Goal: Task Accomplishment & Management: Manage account settings

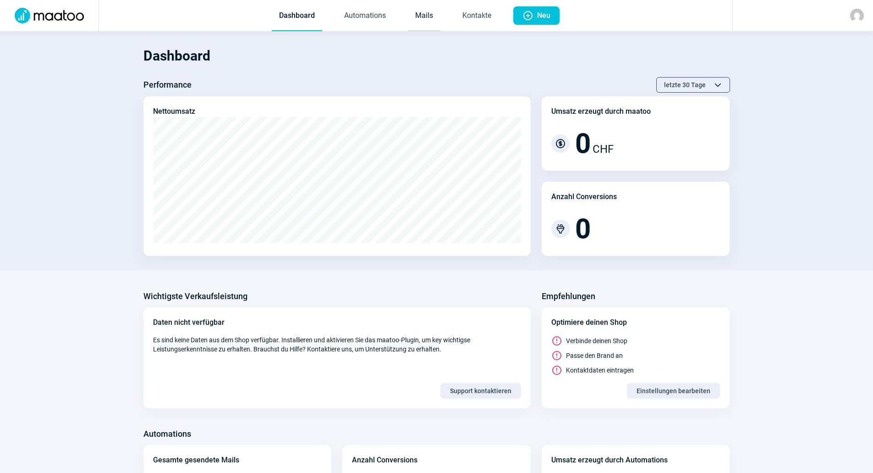
click at [429, 15] on link "Mails" at bounding box center [424, 16] width 33 height 30
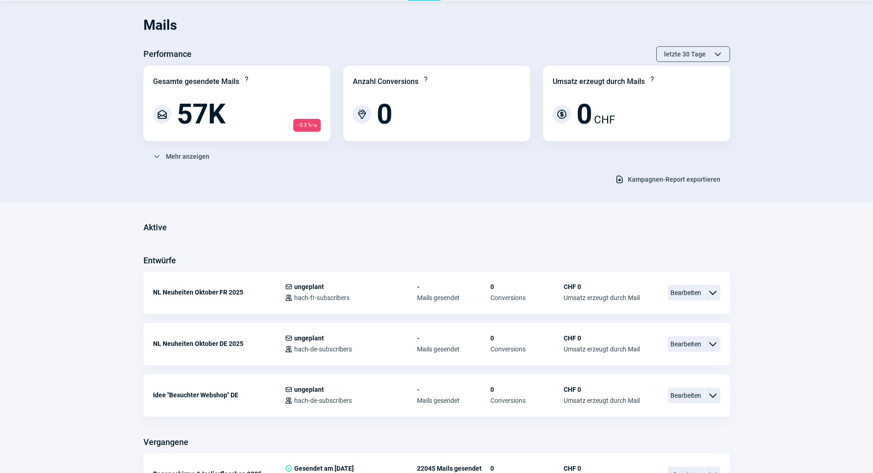
scroll to position [46, 0]
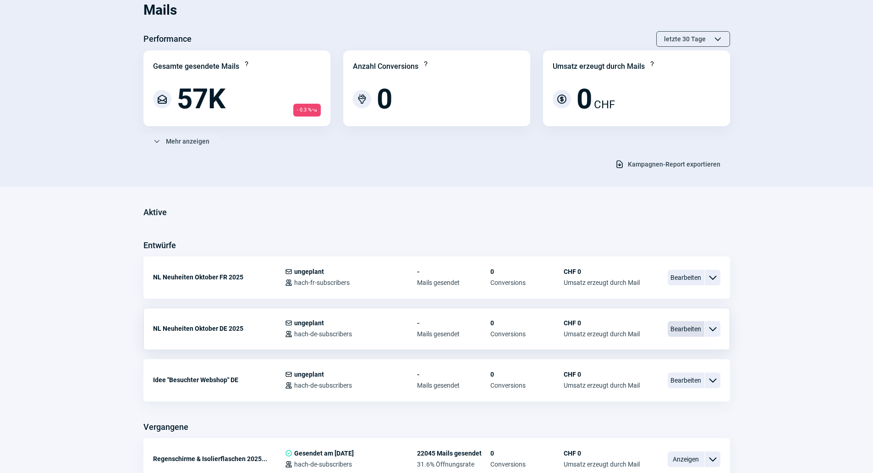
click at [681, 330] on span "Bearbeiten" at bounding box center [686, 329] width 37 height 16
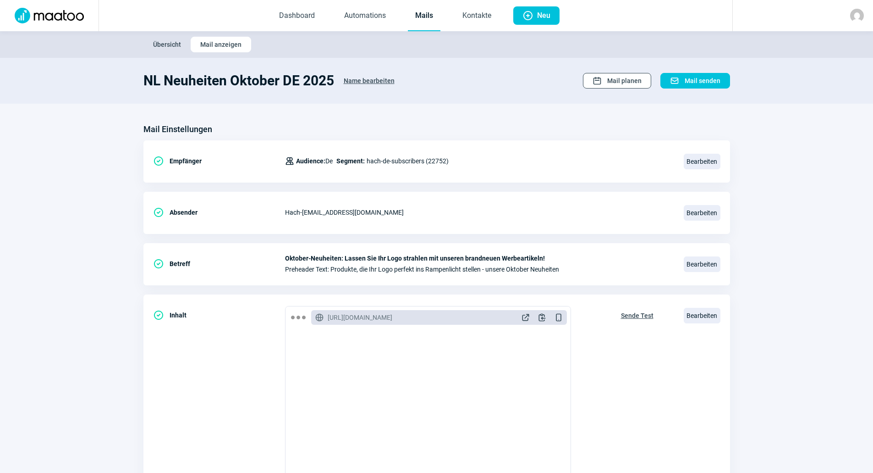
click at [632, 83] on span "Mail planen" at bounding box center [624, 80] width 34 height 15
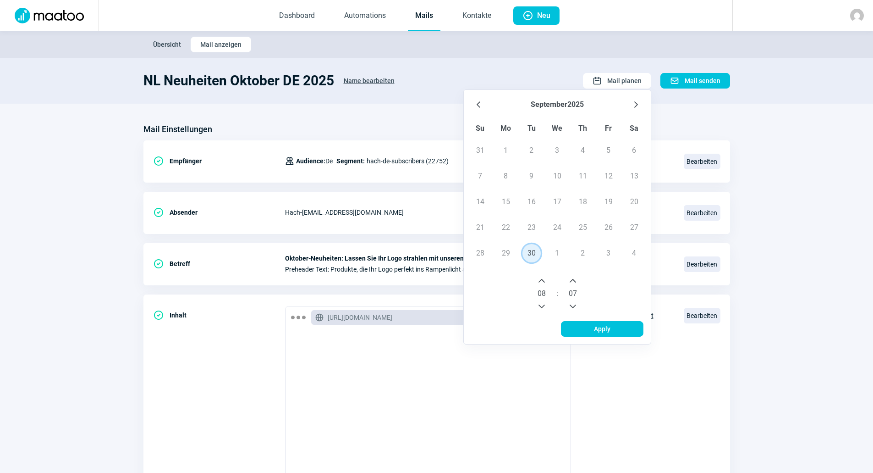
click at [531, 251] on span "30" at bounding box center [532, 253] width 18 height 18
click at [540, 279] on icon "Next Hour" at bounding box center [541, 280] width 7 height 7
click at [576, 304] on icon "Previous Minute" at bounding box center [572, 306] width 7 height 7
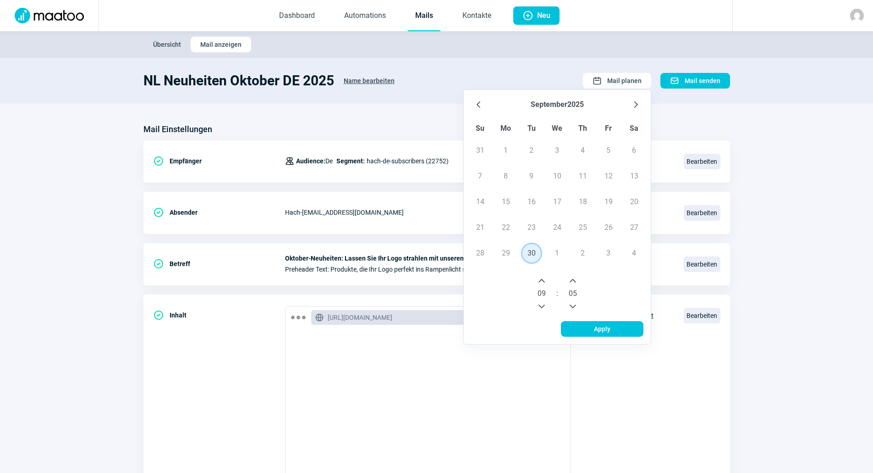
click at [576, 304] on icon "Previous Minute" at bounding box center [572, 306] width 7 height 7
click at [576, 281] on icon "Next Minute" at bounding box center [573, 281] width 6 height 4
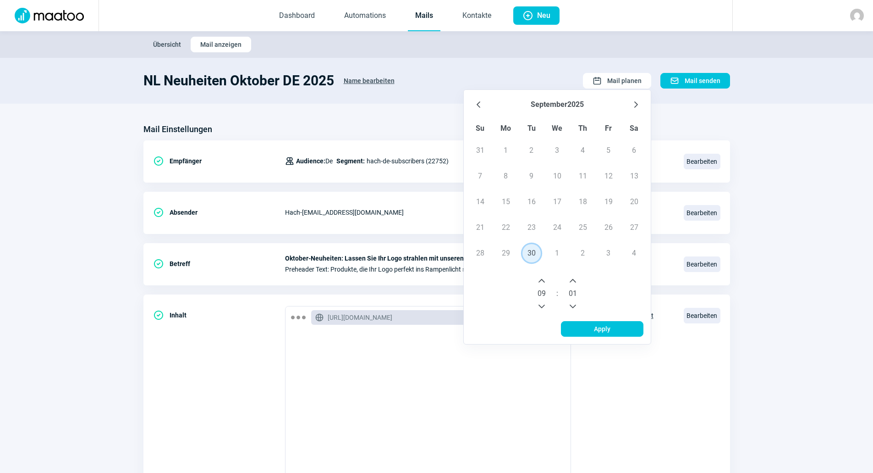
click at [576, 281] on icon "Next Minute" at bounding box center [573, 281] width 6 height 4
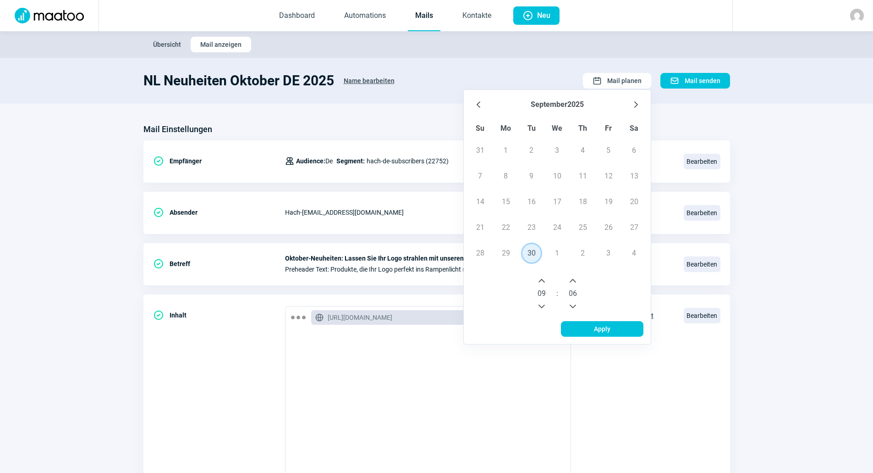
click at [576, 281] on icon "Next Minute" at bounding box center [573, 281] width 6 height 4
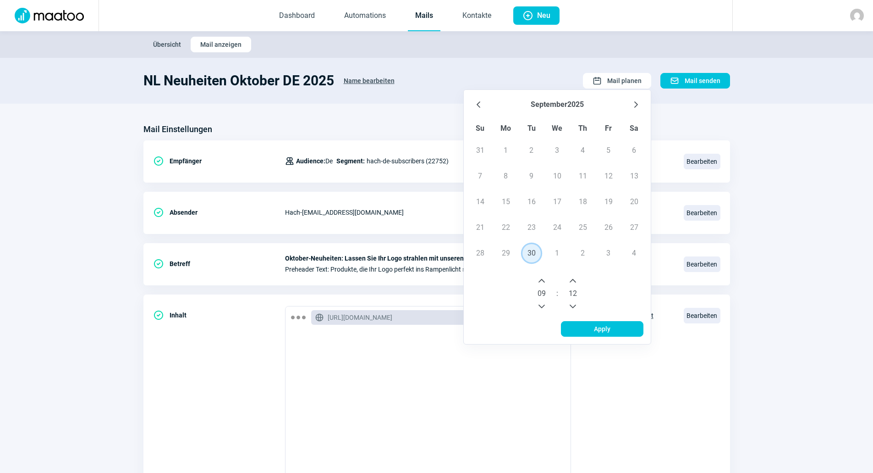
click at [576, 279] on icon "Next Minute" at bounding box center [572, 280] width 7 height 7
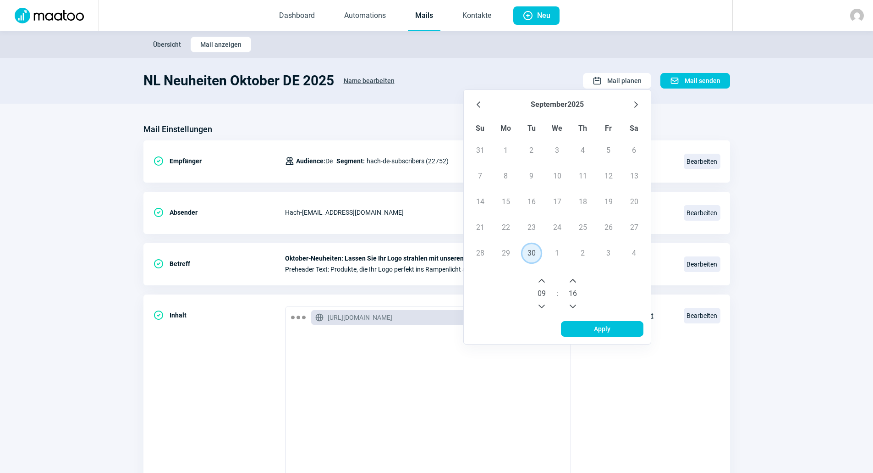
click at [575, 279] on icon "Next Minute" at bounding box center [572, 280] width 7 height 7
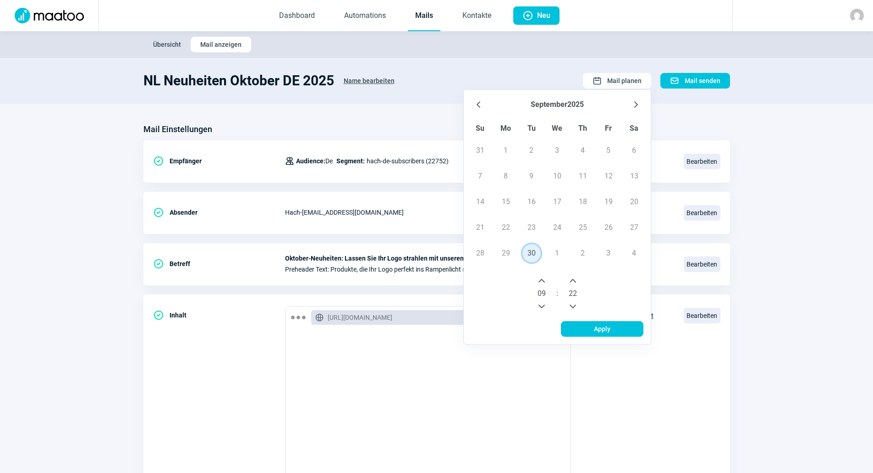
click at [575, 279] on icon "Next Minute" at bounding box center [572, 280] width 7 height 7
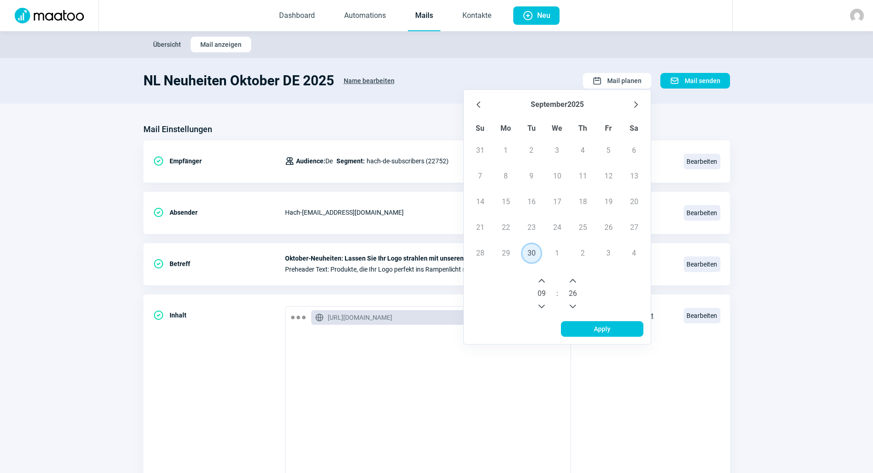
click at [575, 279] on icon "Next Minute" at bounding box center [572, 280] width 7 height 7
click at [582, 324] on span "Apply" at bounding box center [602, 328] width 63 height 15
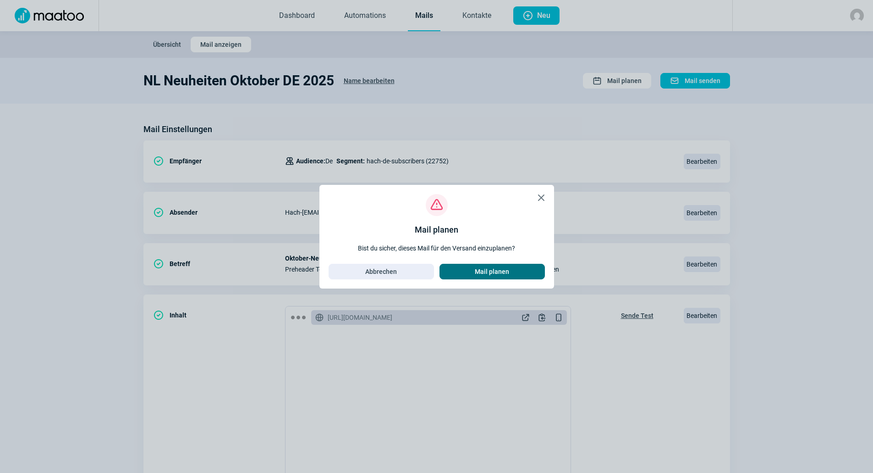
click at [493, 268] on span "Mail planen" at bounding box center [492, 271] width 34 height 15
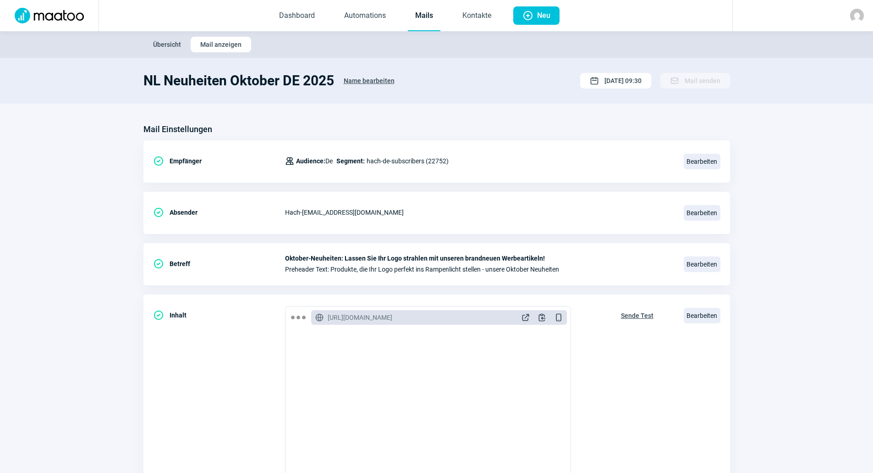
click at [432, 19] on link "Mails" at bounding box center [424, 16] width 33 height 30
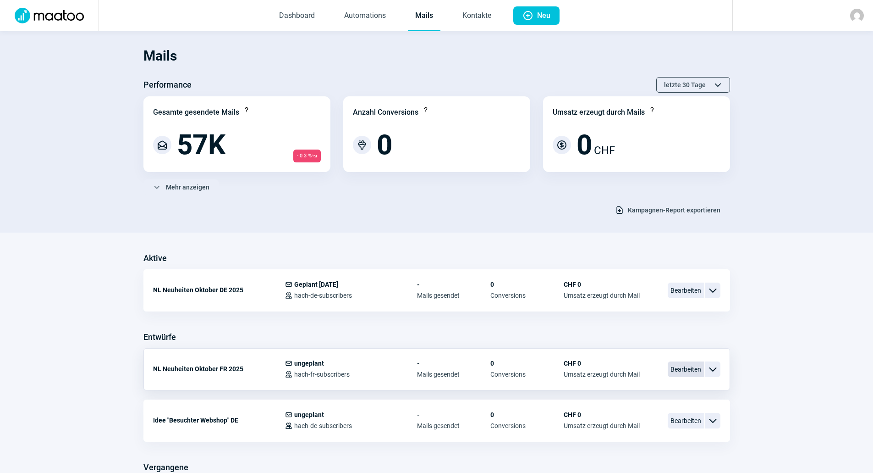
click at [698, 369] on span "Bearbeiten" at bounding box center [686, 369] width 37 height 16
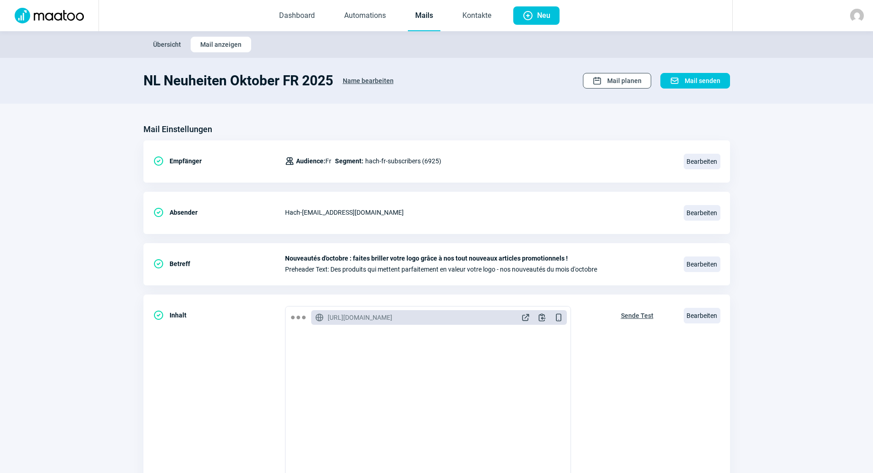
click at [634, 83] on span "Mail planen" at bounding box center [624, 80] width 34 height 15
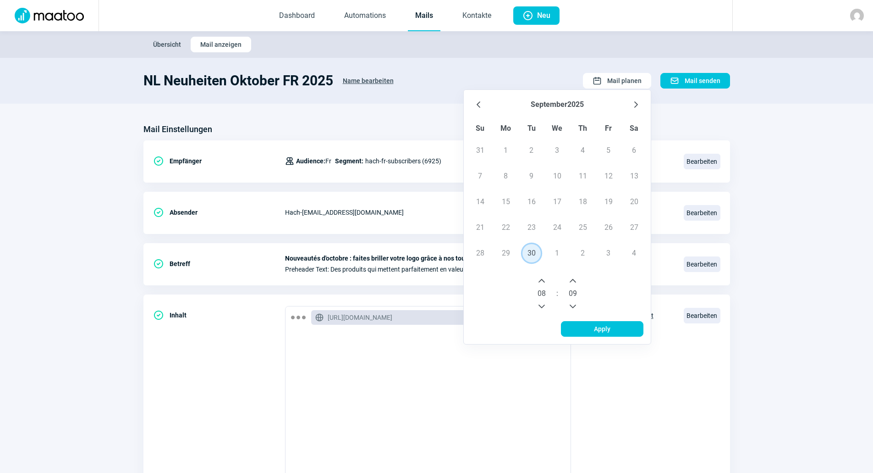
click at [534, 252] on span "30" at bounding box center [532, 253] width 18 height 18
click at [541, 277] on icon "Next Hour" at bounding box center [541, 280] width 7 height 7
click at [571, 279] on icon "Next Minute" at bounding box center [572, 280] width 7 height 7
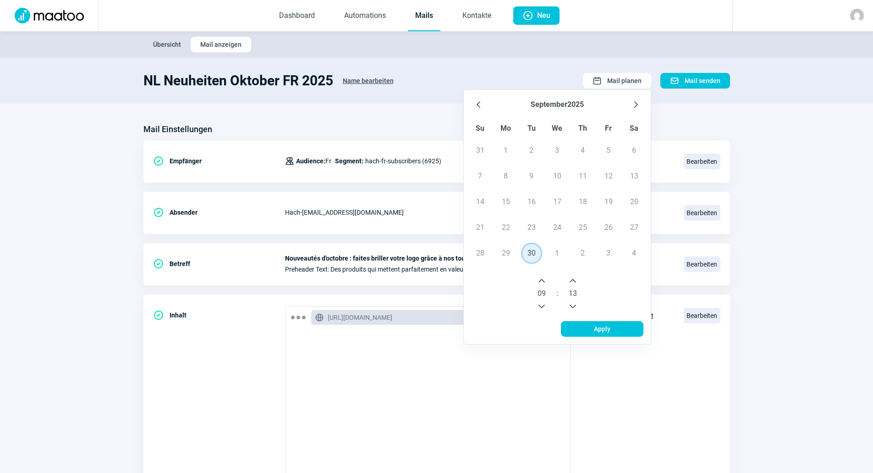
click at [571, 279] on icon "Next Minute" at bounding box center [572, 280] width 7 height 7
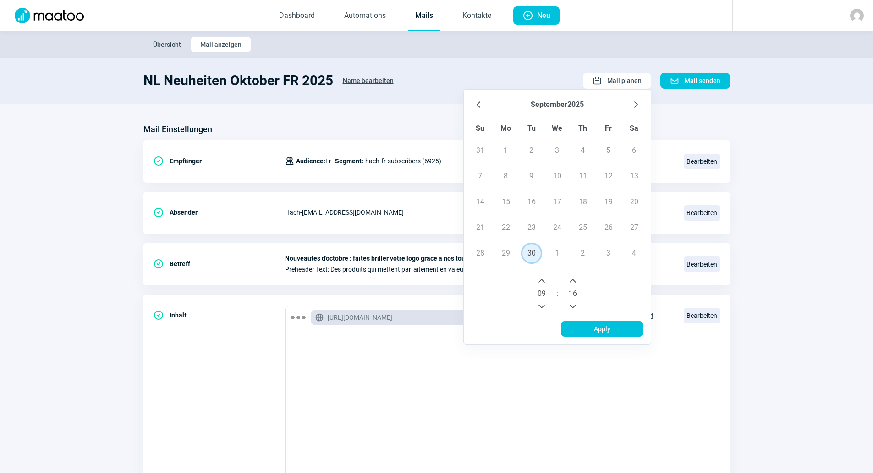
click at [571, 279] on icon "Next Minute" at bounding box center [572, 280] width 7 height 7
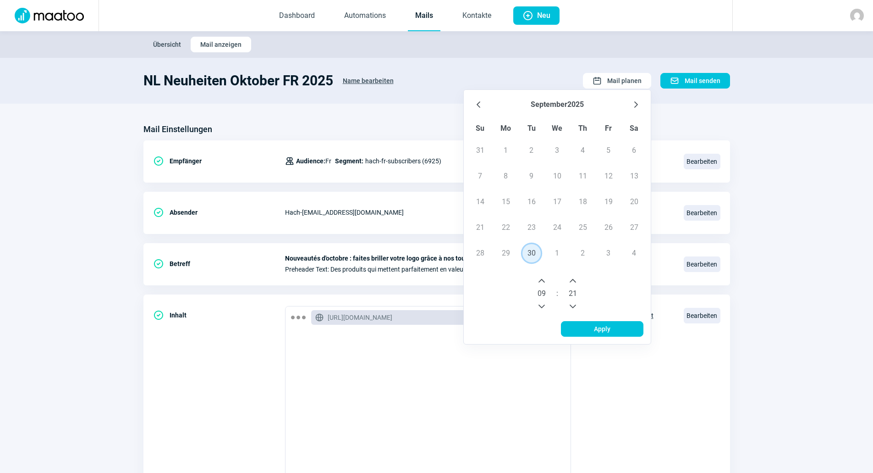
click at [571, 279] on icon "Next Minute" at bounding box center [572, 280] width 7 height 7
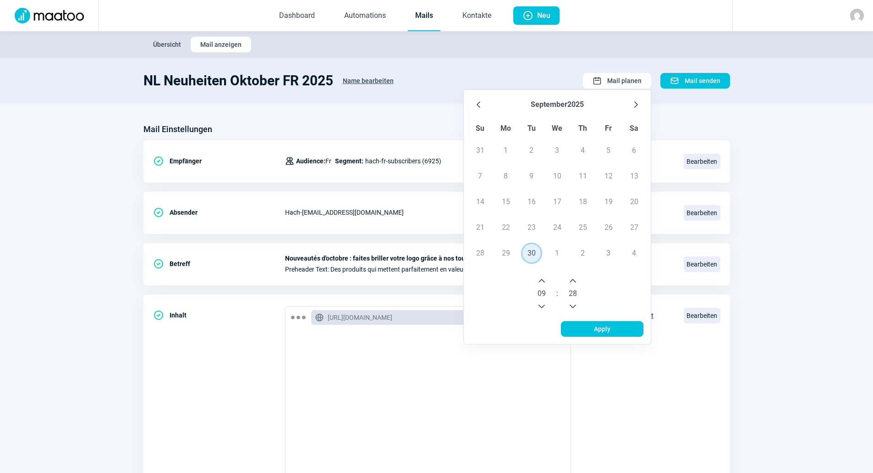
click at [571, 279] on icon "Next Minute" at bounding box center [572, 280] width 7 height 7
click at [578, 325] on span "Apply" at bounding box center [602, 328] width 63 height 15
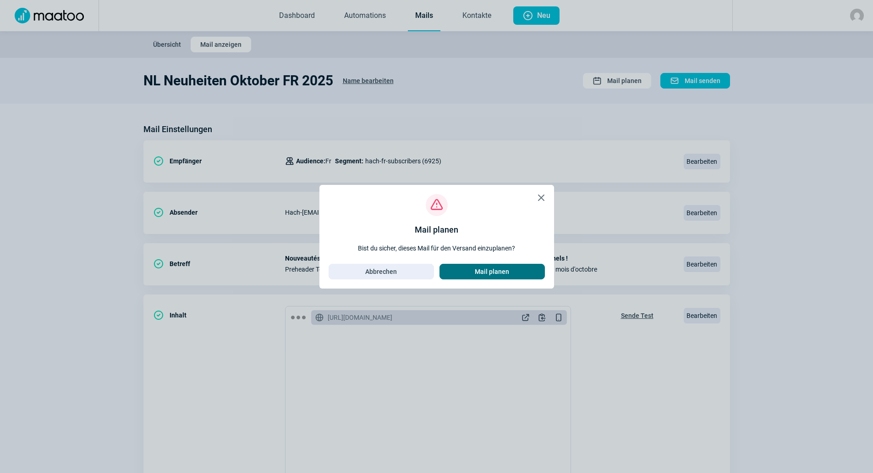
click at [503, 275] on span "Mail planen" at bounding box center [492, 271] width 34 height 15
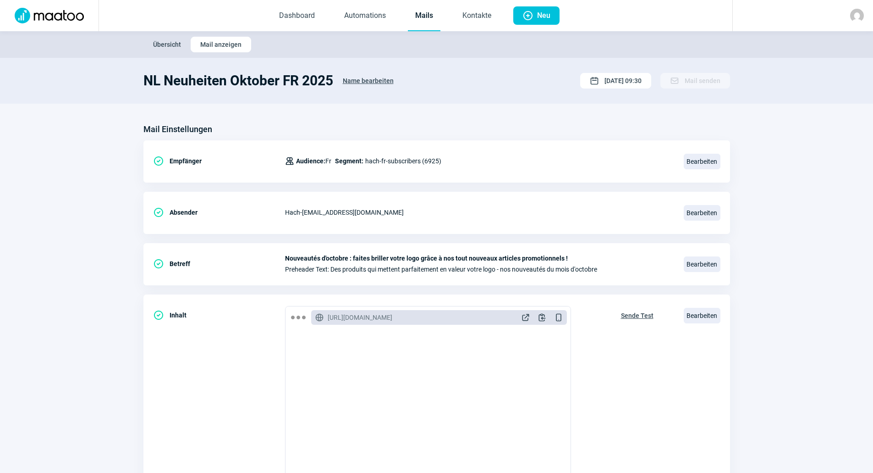
click at [434, 14] on link "Mails" at bounding box center [424, 16] width 33 height 30
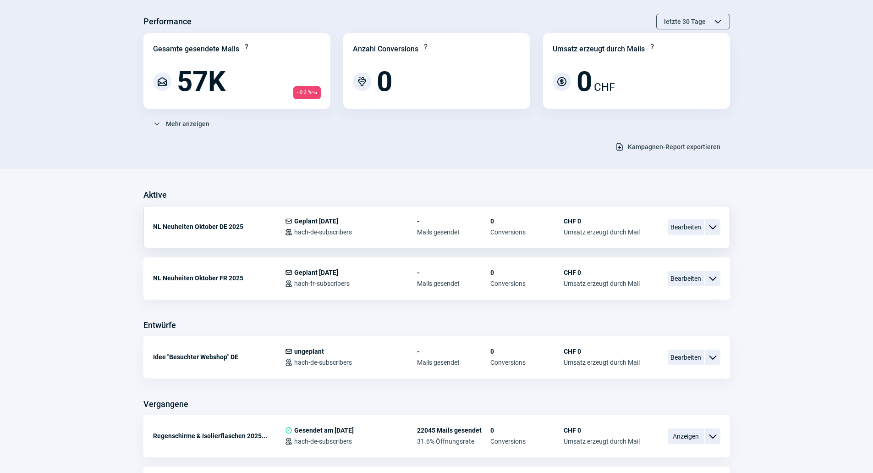
scroll to position [92, 0]
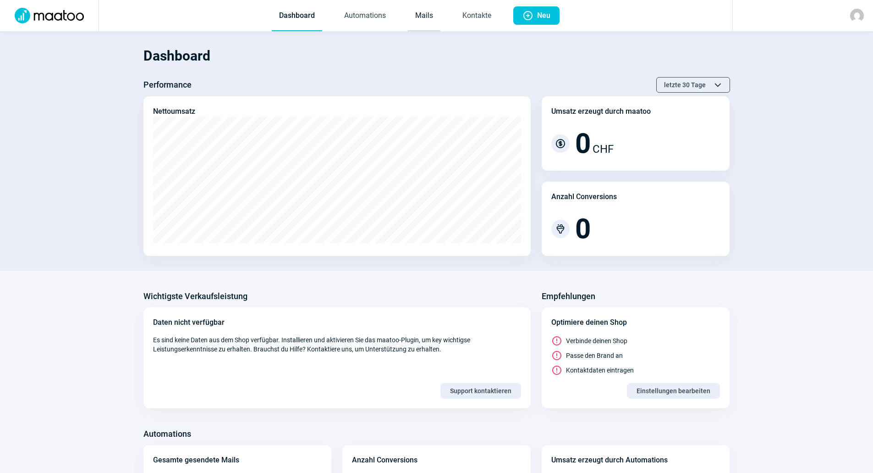
click at [418, 28] on link "Mails" at bounding box center [424, 16] width 33 height 30
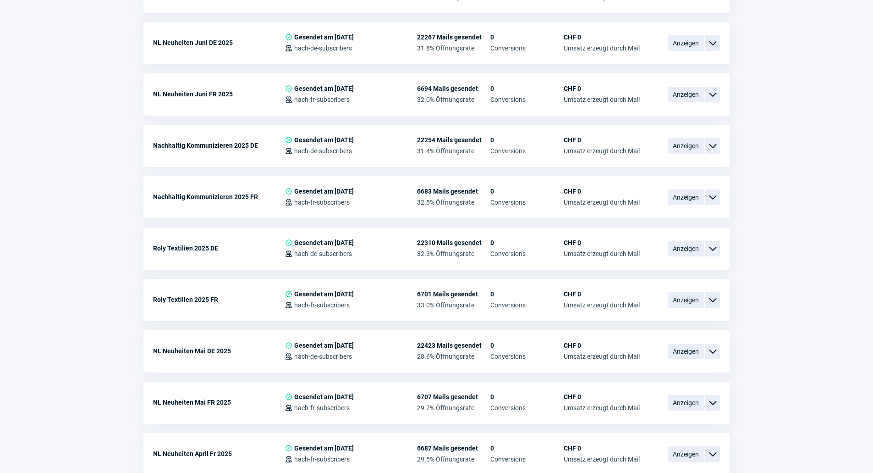
scroll to position [1421, 0]
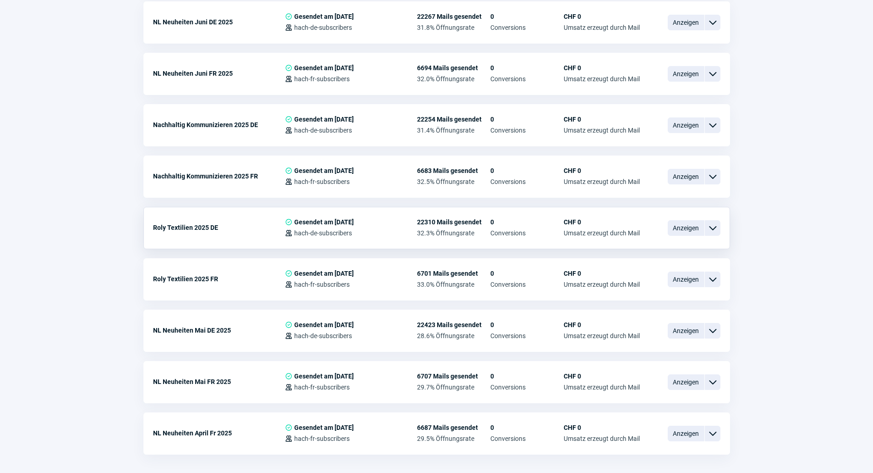
click at [710, 222] on span "ChevronDown icon" at bounding box center [712, 227] width 11 height 11
click at [663, 274] on div "Kopieren" at bounding box center [665, 282] width 110 height 17
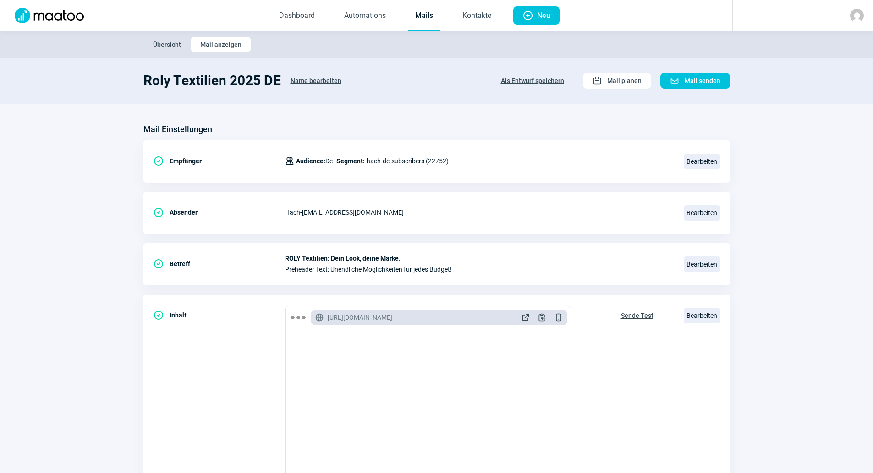
click at [297, 81] on span "Name bearbeiten" at bounding box center [316, 80] width 51 height 15
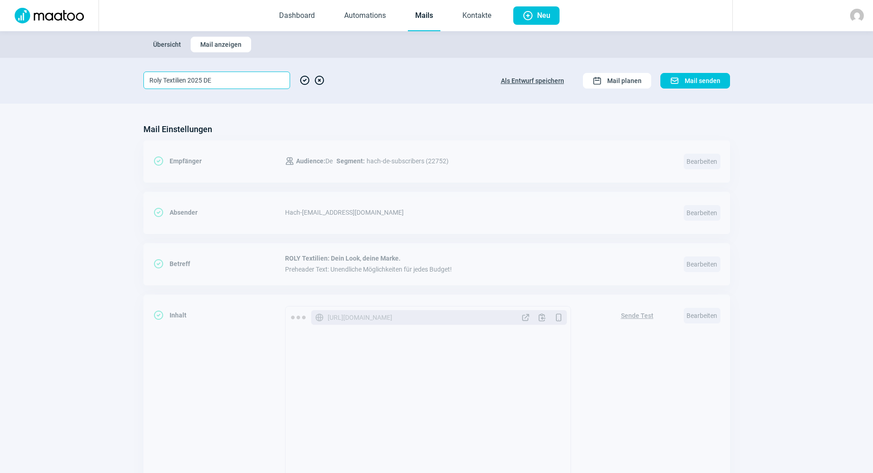
click at [189, 79] on input "Roly Textilien 2025 DE" at bounding box center [216, 80] width 147 height 17
click at [188, 78] on input "Roly Textilien Oktober 2025 DE" at bounding box center [216, 80] width 147 height 17
type input "Roly Textilien Beilage Oktober 2025 DE"
click at [306, 81] on span "CheckCircle icon" at bounding box center [304, 80] width 11 height 17
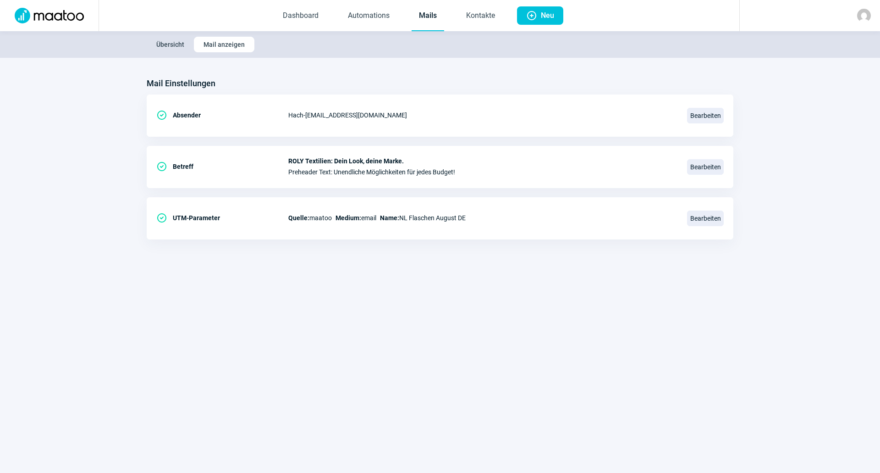
click at [442, 16] on link "Mails" at bounding box center [428, 16] width 33 height 30
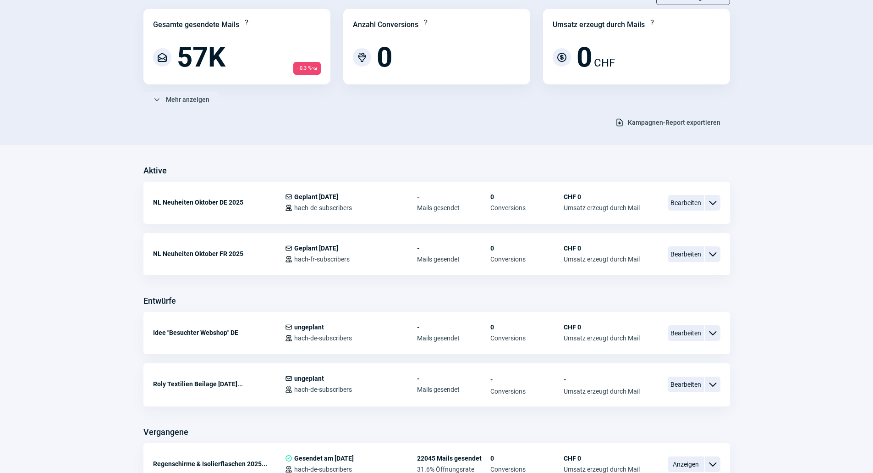
scroll to position [92, 0]
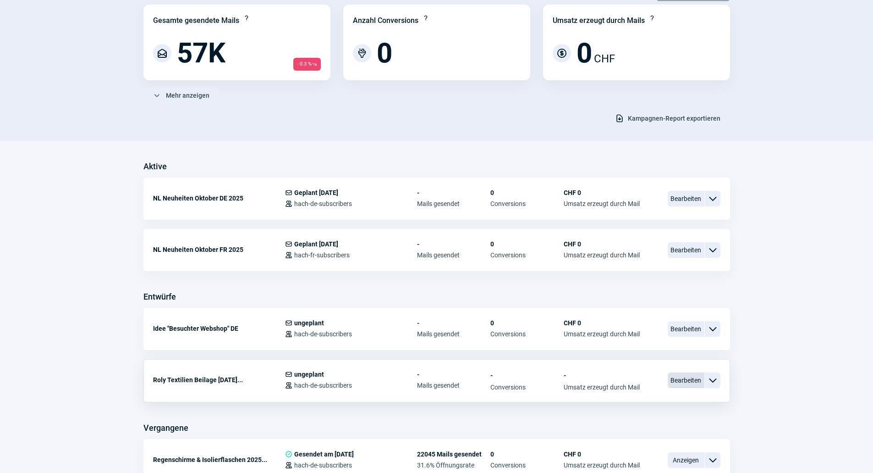
click at [673, 375] on span "Bearbeiten" at bounding box center [686, 380] width 37 height 16
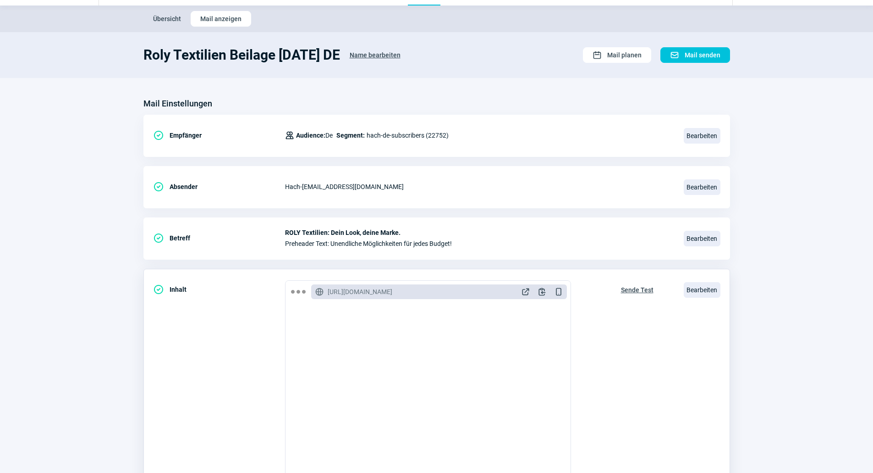
scroll to position [92, 0]
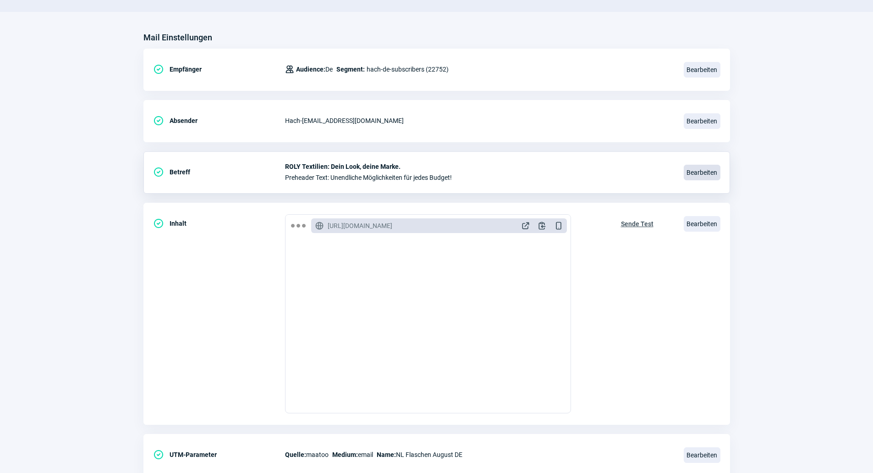
click at [702, 174] on span "Bearbeiten" at bounding box center [702, 173] width 37 height 16
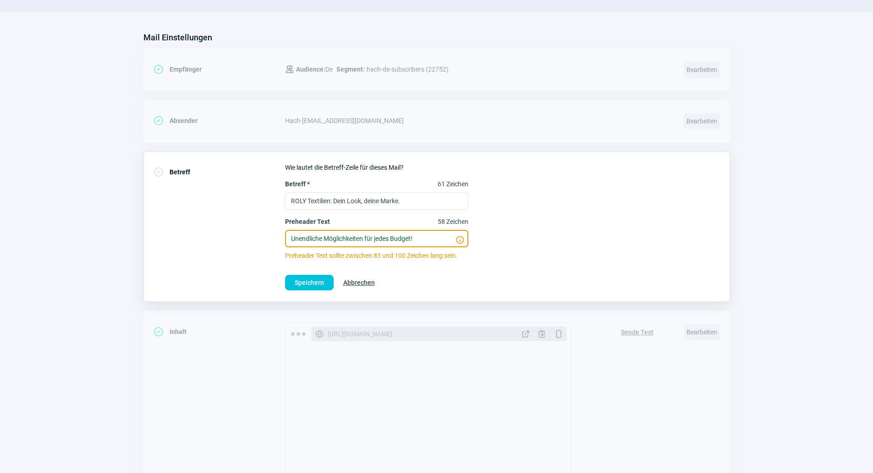
drag, startPoint x: 426, startPoint y: 235, endPoint x: 286, endPoint y: 232, distance: 139.8
click at [286, 232] on input "Unendliche Möglichkeiten für jedes Budget!" at bounding box center [376, 238] width 183 height 17
type input "Die Möglichkeiten sind endlos - für jedes Budget"
click at [321, 282] on span "Speichern" at bounding box center [309, 282] width 29 height 15
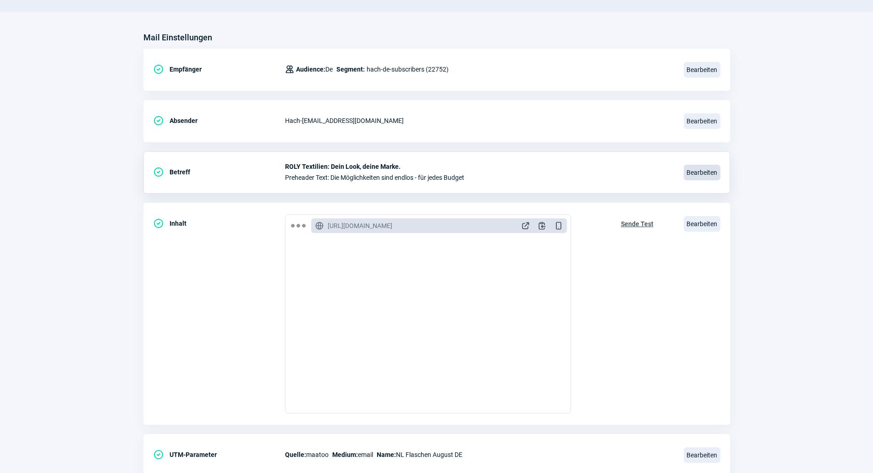
click at [687, 173] on span "Bearbeiten" at bounding box center [702, 173] width 37 height 16
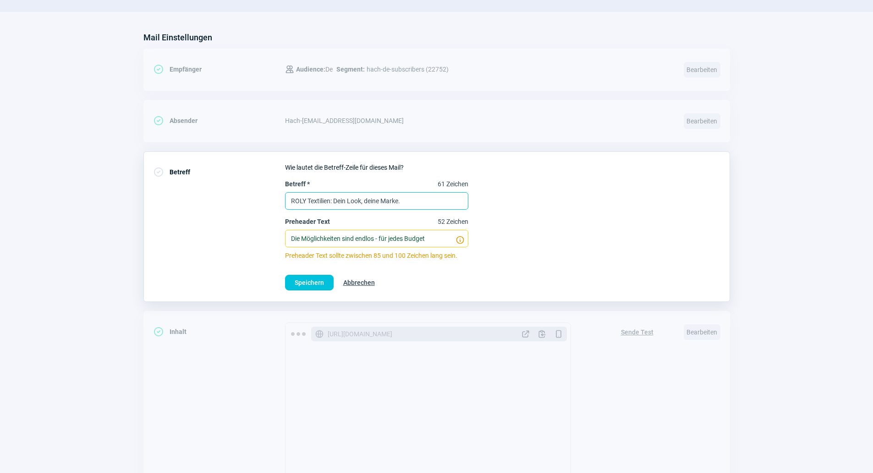
drag, startPoint x: 402, startPoint y: 203, endPoint x: 336, endPoint y: 199, distance: 66.5
click at [336, 199] on input "ROLY Textilien: Dein Look, deine Marke." at bounding box center [376, 200] width 183 height 17
drag, startPoint x: 373, startPoint y: 197, endPoint x: 335, endPoint y: 195, distance: 38.1
click at [335, 195] on input "ROLY Textilien: Ihr Logo" at bounding box center [376, 200] width 183 height 17
paste input "– perfekt präsentiert auf Textilien"
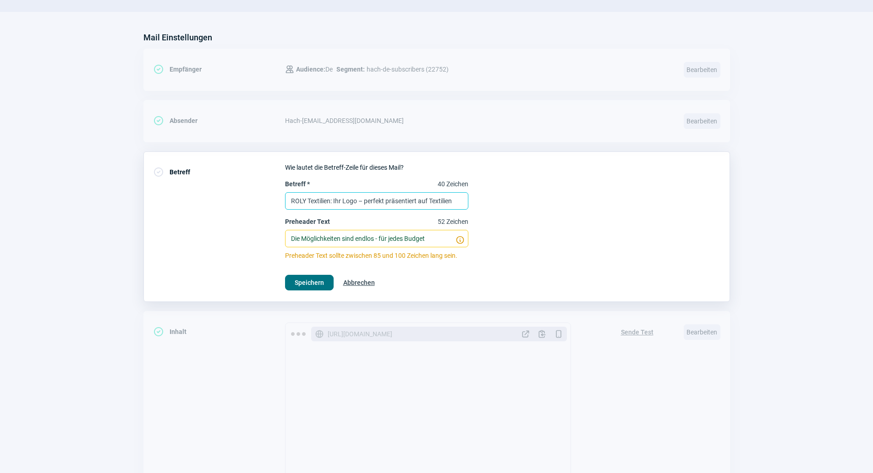
type input "ROLY Textilien: Ihr Logo – perfekt präsentiert auf Textilien"
click at [312, 282] on span "Speichern" at bounding box center [309, 282] width 29 height 15
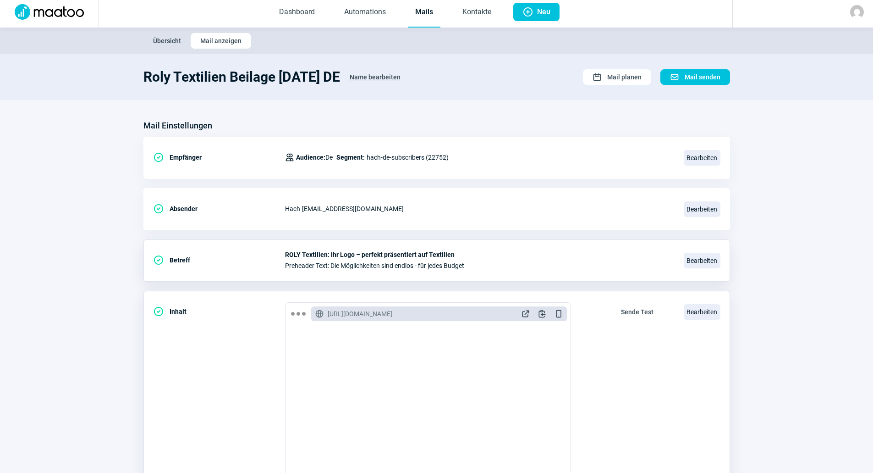
scroll to position [0, 0]
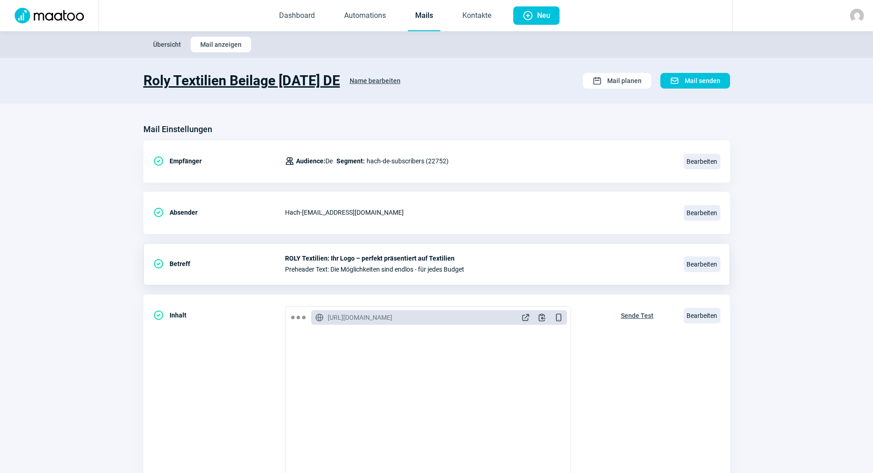
click at [340, 80] on h1 "Roly Textilien Beilage Oktober 2025 DE" at bounding box center [241, 80] width 197 height 17
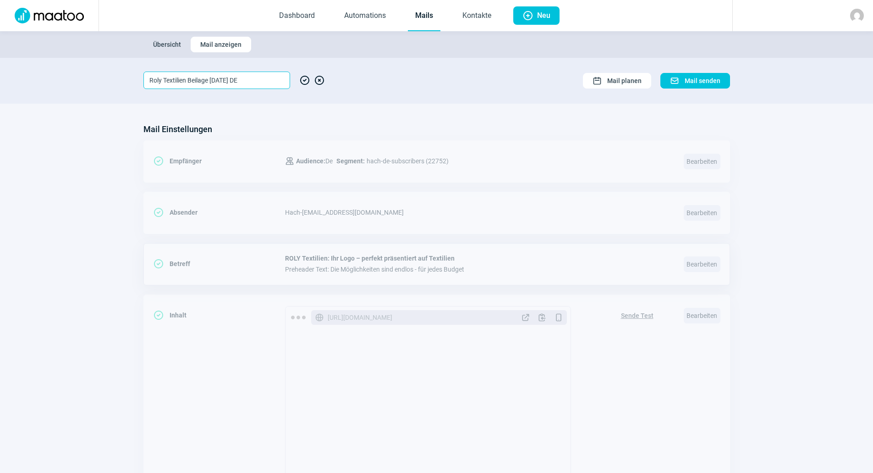
drag, startPoint x: 232, startPoint y: 80, endPoint x: 127, endPoint y: 81, distance: 104.5
click at [127, 81] on section "Roly Textilien Beilage Oktober 2025 DE CheckCircle icon XCircle icon Calendar i…" at bounding box center [436, 81] width 873 height 46
click at [307, 83] on span "CheckCircle icon" at bounding box center [304, 80] width 11 height 17
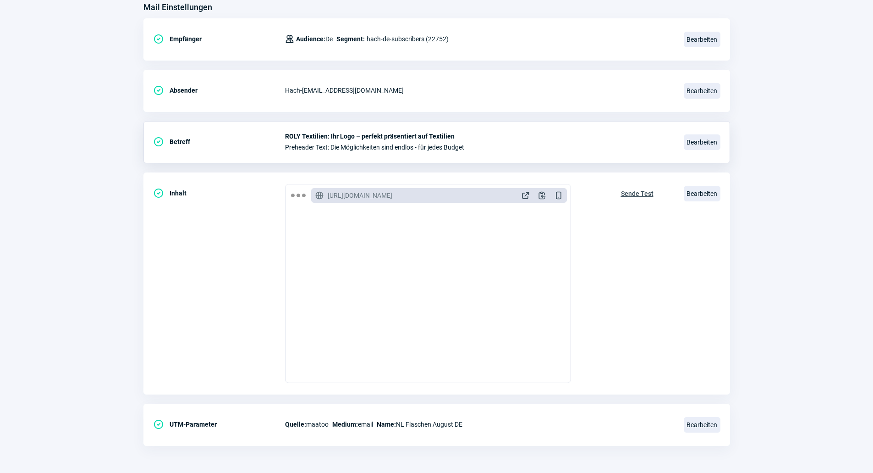
scroll to position [122, 0]
click at [705, 428] on span "Bearbeiten" at bounding box center [702, 424] width 37 height 16
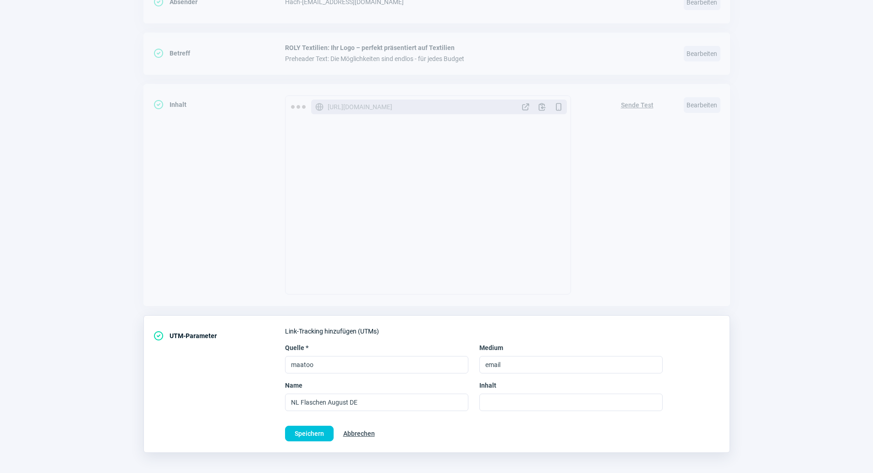
scroll to position [218, 0]
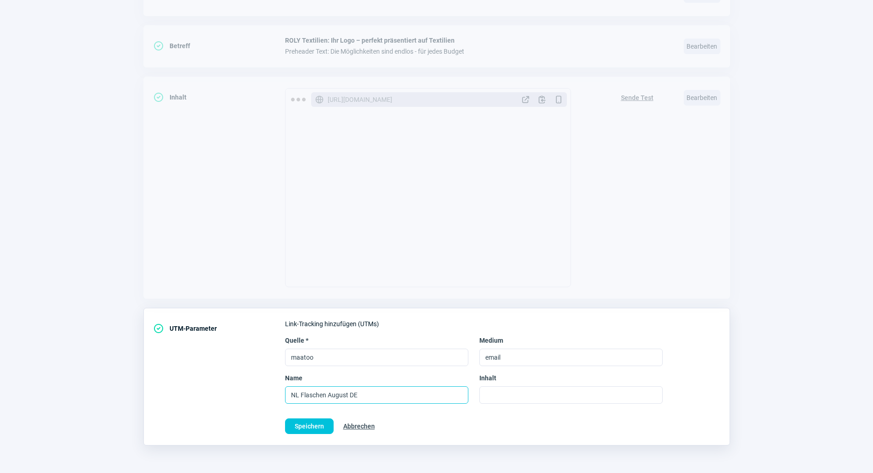
drag, startPoint x: 331, startPoint y: 392, endPoint x: 288, endPoint y: 388, distance: 43.8
click at [288, 388] on input "NL Flaschen August DE" at bounding box center [376, 394] width 183 height 17
paste input "Roly Textilien Beilage Oktober 2025"
type input "Roly Textilien Beilage Oktober 2025 DE"
click at [299, 421] on span "Speichern" at bounding box center [309, 425] width 29 height 15
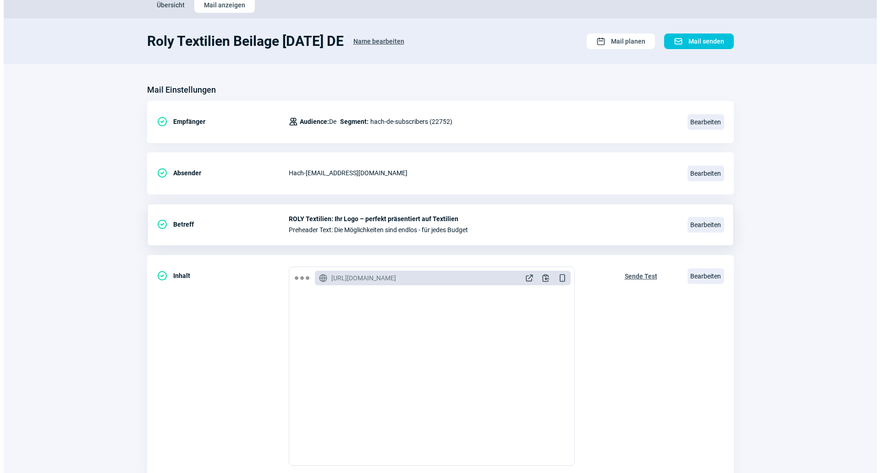
scroll to position [92, 0]
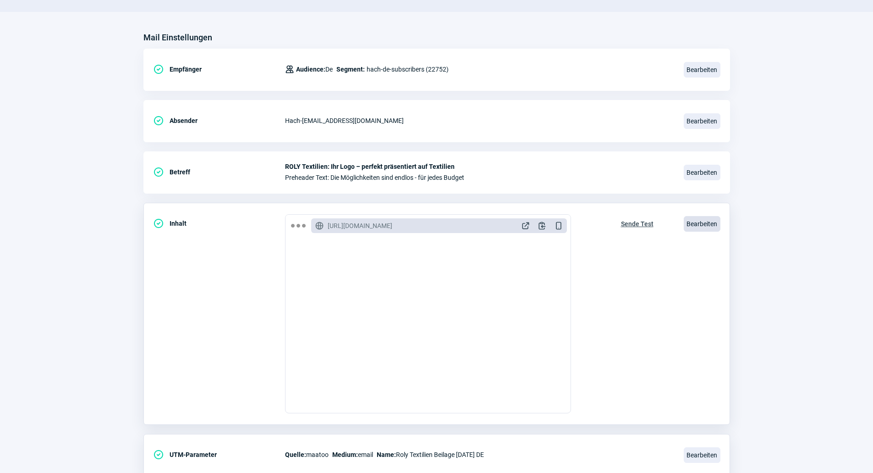
click at [710, 224] on span "Bearbeiten" at bounding box center [702, 224] width 37 height 16
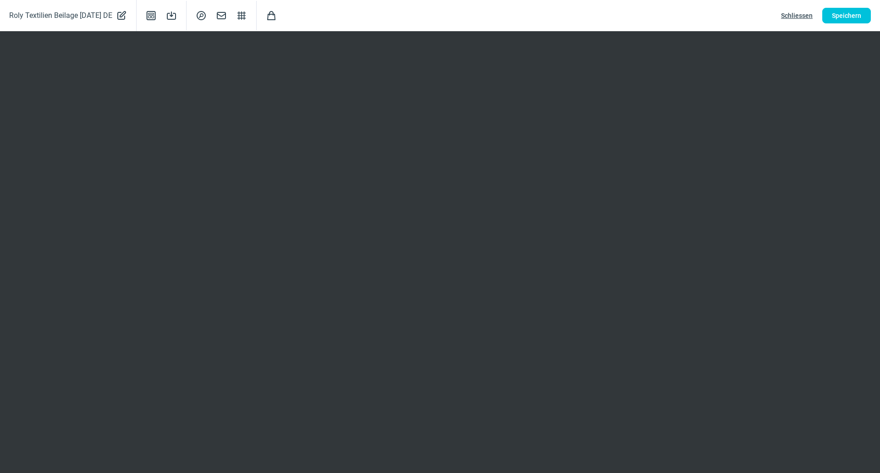
click at [810, 13] on span "Schliessen" at bounding box center [797, 15] width 32 height 15
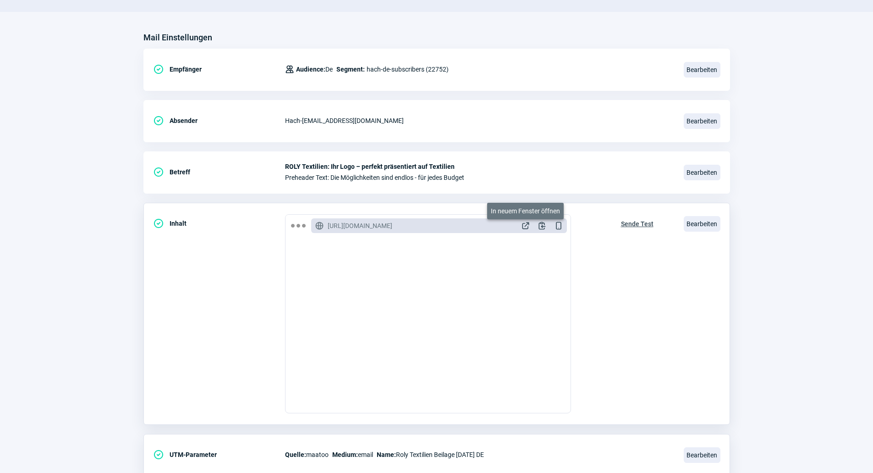
click at [523, 221] on span "ExternalLink icon" at bounding box center [525, 225] width 9 height 9
click at [690, 223] on span "Bearbeiten" at bounding box center [702, 224] width 37 height 16
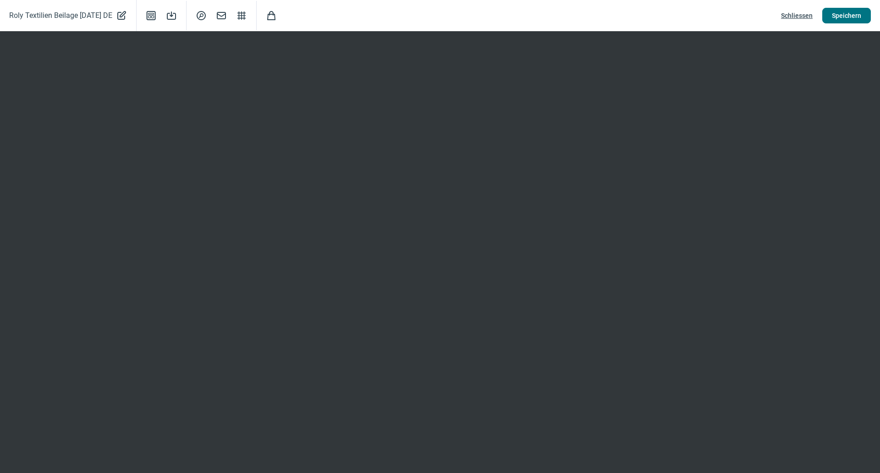
click at [839, 16] on span "Speichern" at bounding box center [846, 15] width 29 height 15
click at [796, 11] on span "Schliessen" at bounding box center [797, 15] width 32 height 15
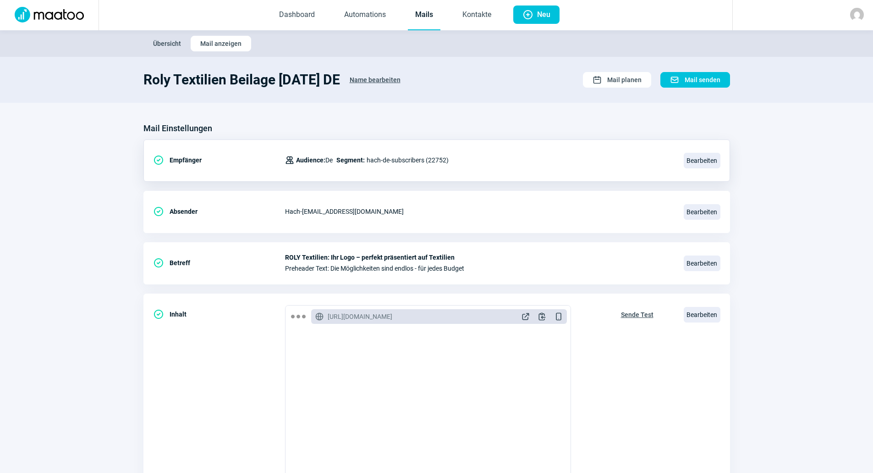
scroll to position [0, 0]
click at [418, 17] on link "Mails" at bounding box center [424, 16] width 33 height 30
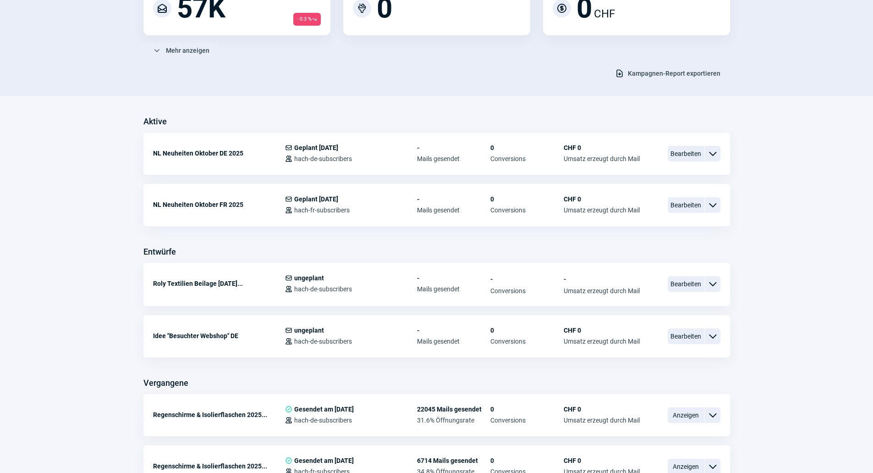
scroll to position [183, 0]
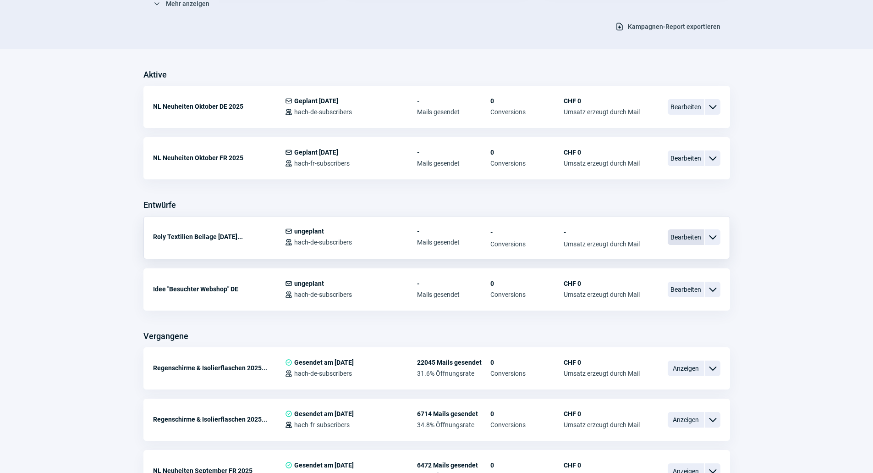
click at [680, 233] on span "Bearbeiten" at bounding box center [686, 237] width 37 height 16
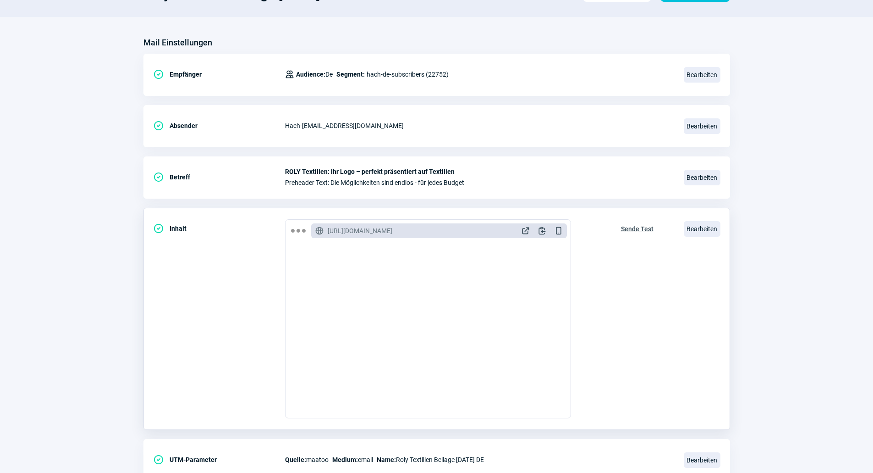
scroll to position [122, 0]
